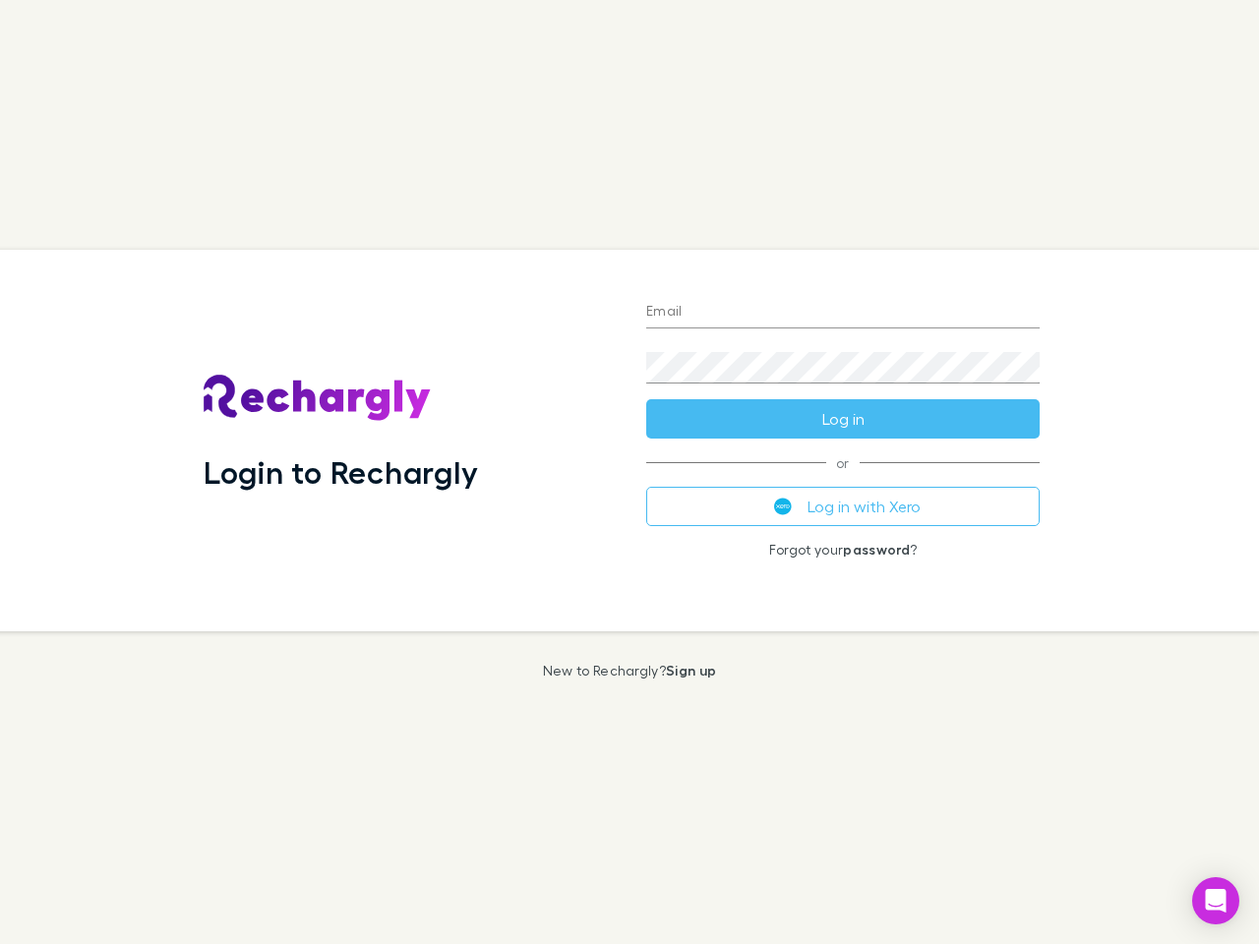
click at [629, 472] on div "Login to Rechargly" at bounding box center [409, 441] width 443 height 382
click at [843, 313] on input "Email" at bounding box center [842, 312] width 393 height 31
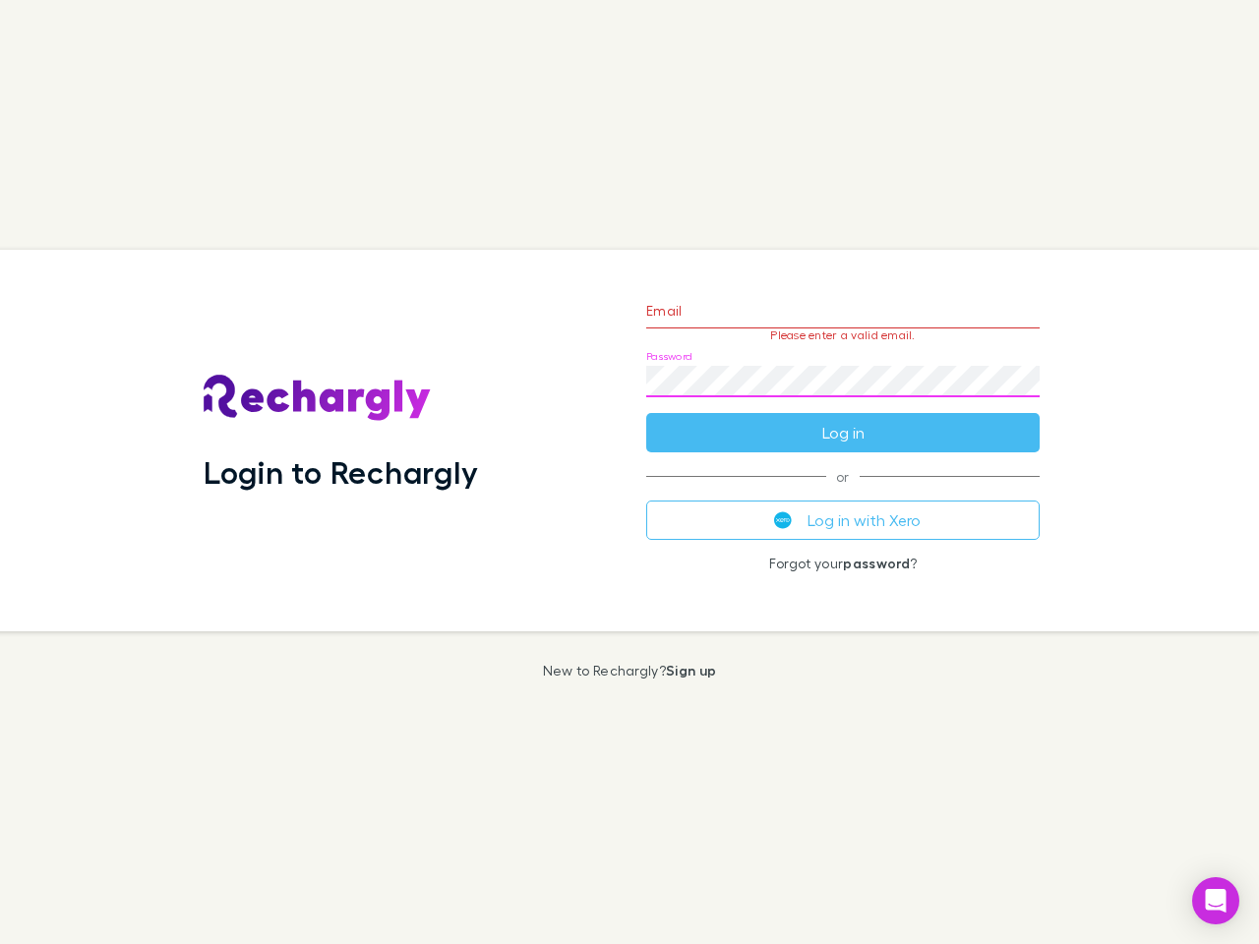
click at [843, 419] on form "Email Please enter a valid email. Password Log in" at bounding box center [842, 366] width 393 height 171
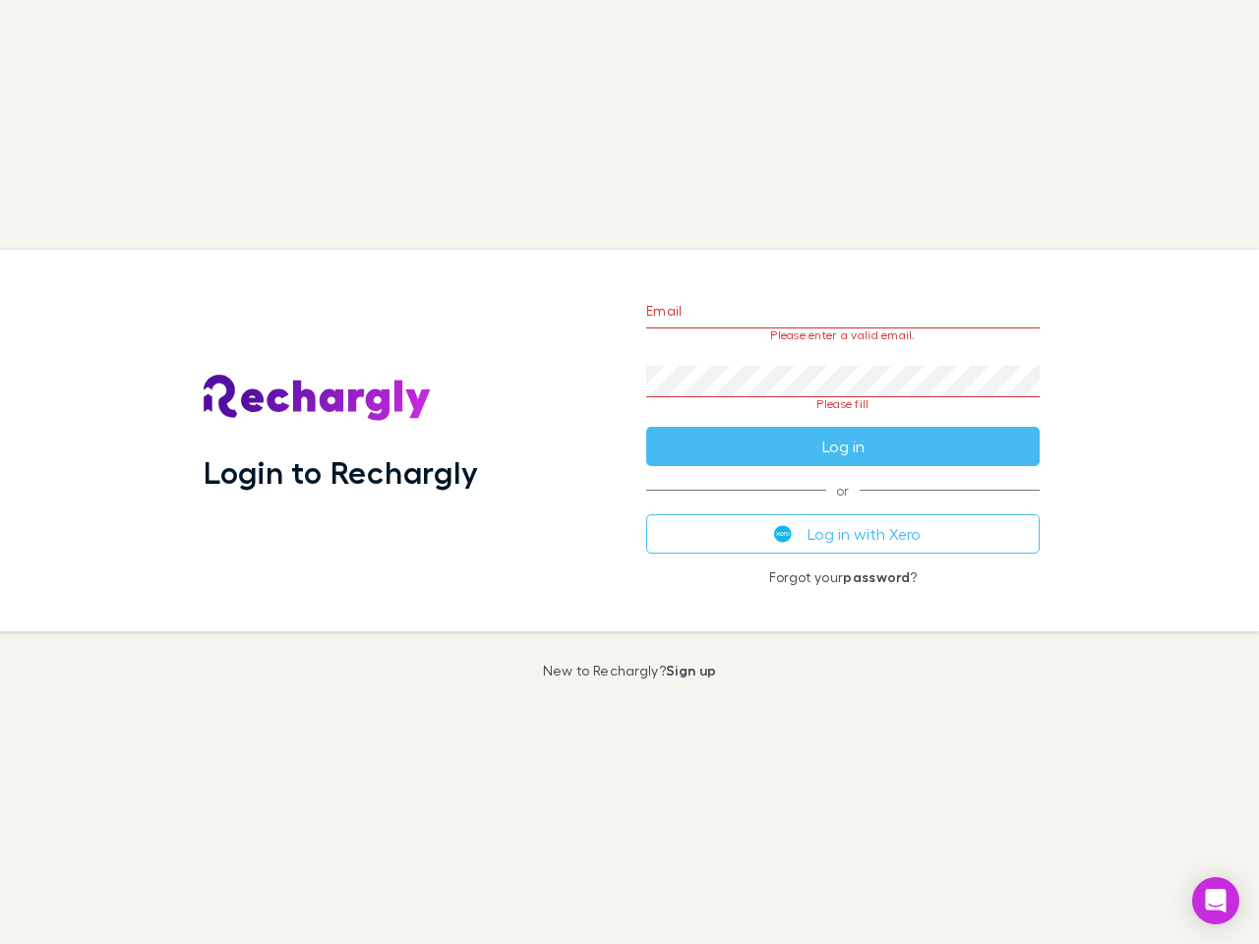
click at [843, 507] on div "Email Please enter a valid email. Password Please fill Log in or Log in with Xe…" at bounding box center [842, 441] width 425 height 382
click at [1216, 901] on icon "Open Intercom Messenger" at bounding box center [1216, 901] width 21 height 24
